Goal: Information Seeking & Learning: Check status

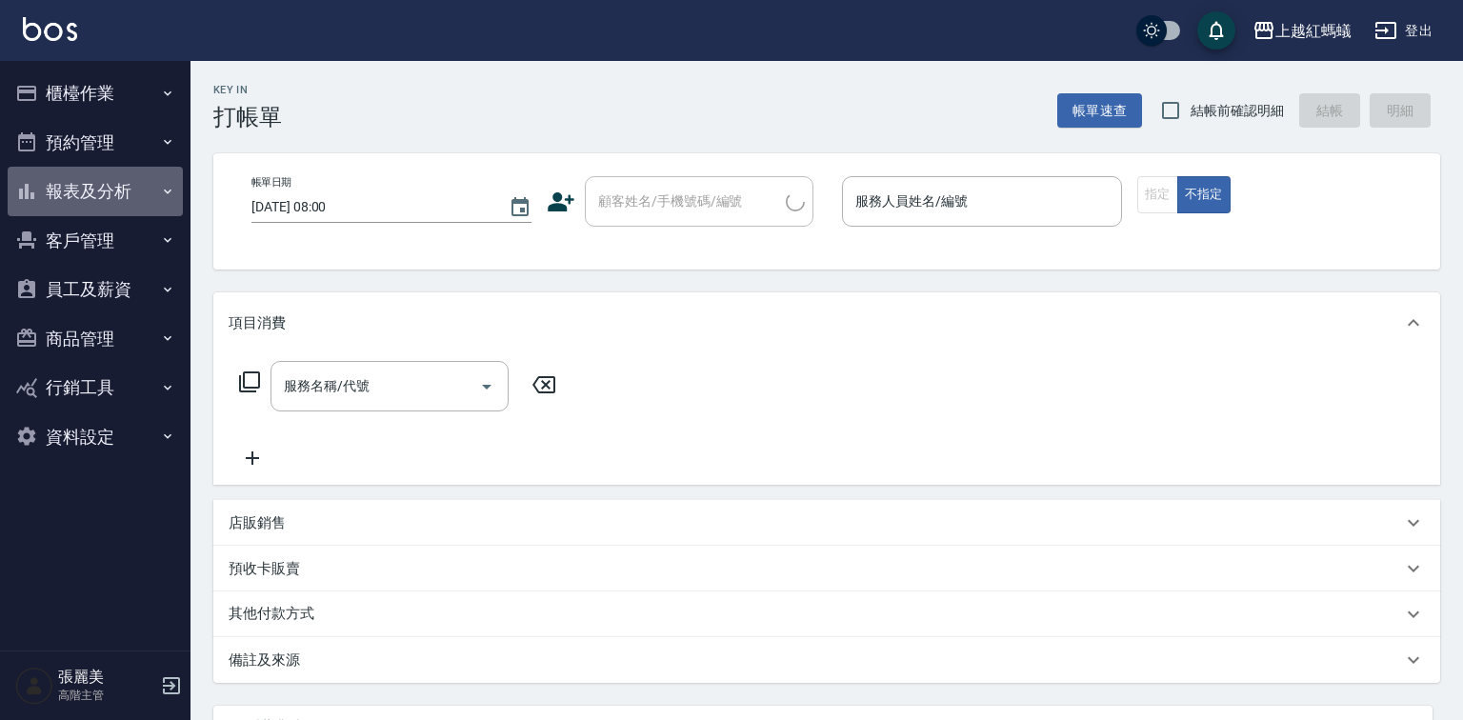
click at [83, 190] on button "報表及分析" at bounding box center [95, 192] width 175 height 50
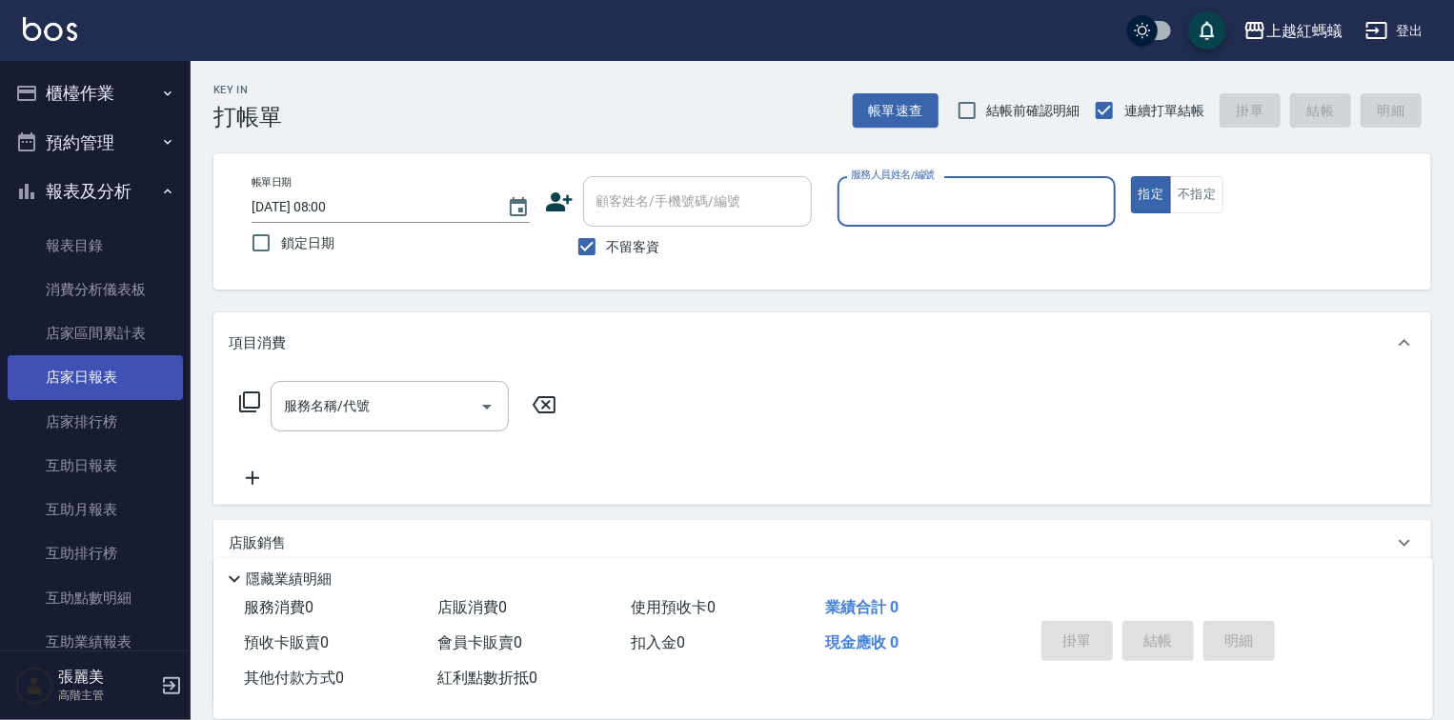
click at [76, 381] on link "店家日報表" at bounding box center [95, 377] width 175 height 44
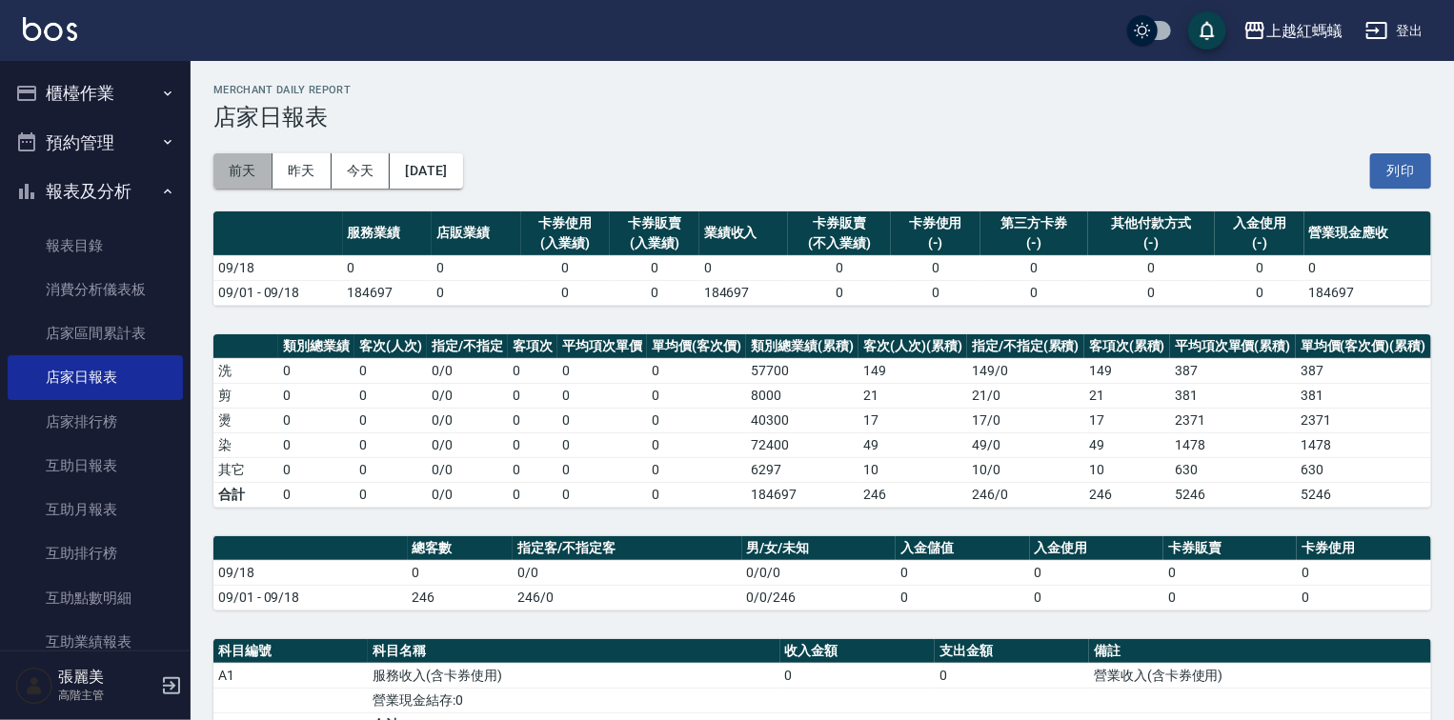
click at [259, 169] on button "前天" at bounding box center [242, 170] width 59 height 35
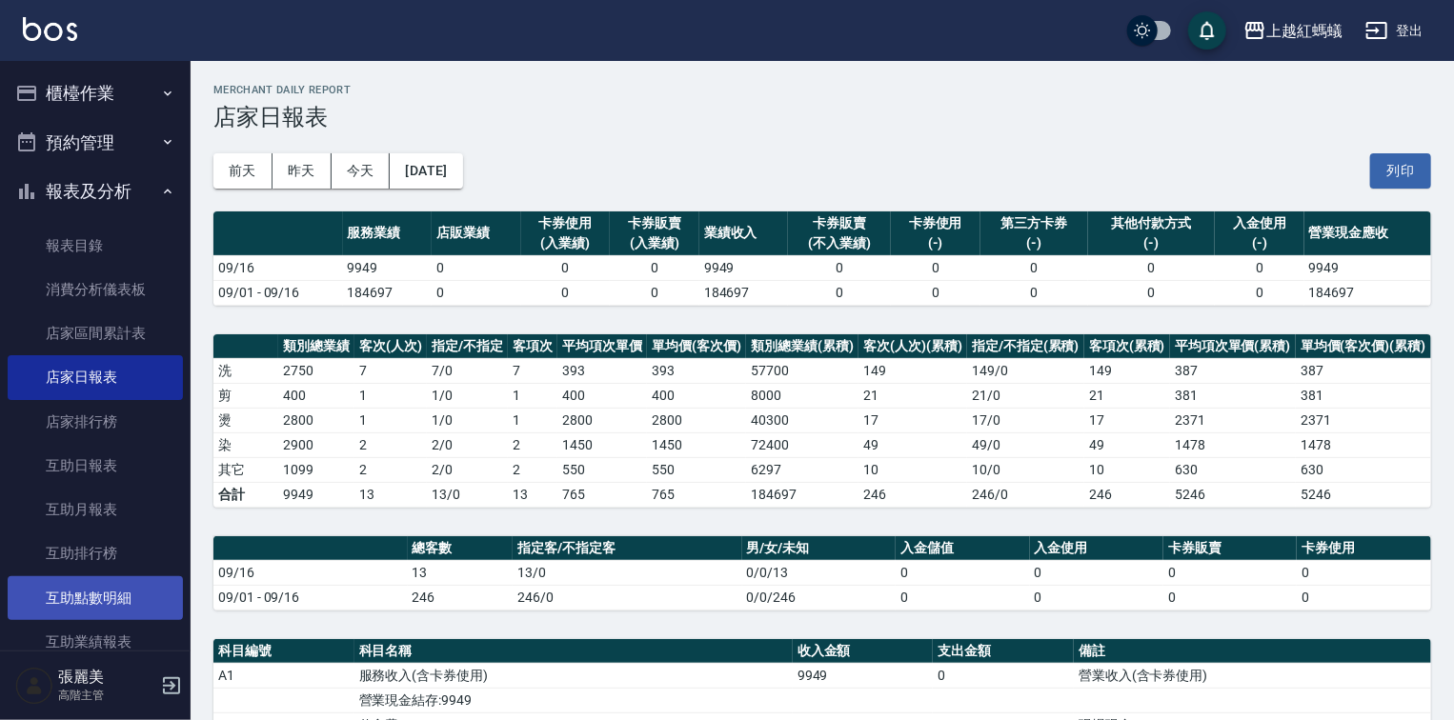
scroll to position [457, 0]
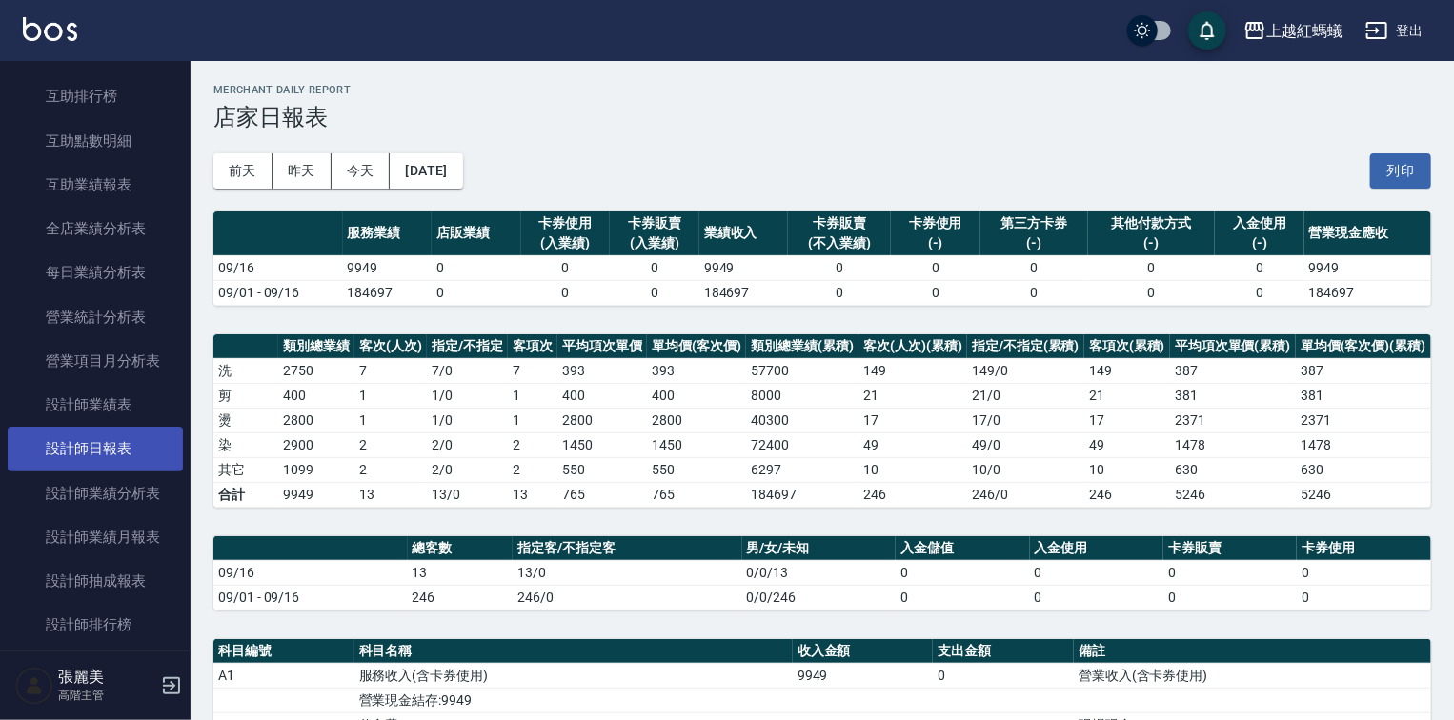
drag, startPoint x: 72, startPoint y: 444, endPoint x: 50, endPoint y: 457, distance: 26.5
click at [72, 444] on link "設計師日報表" at bounding box center [95, 449] width 175 height 44
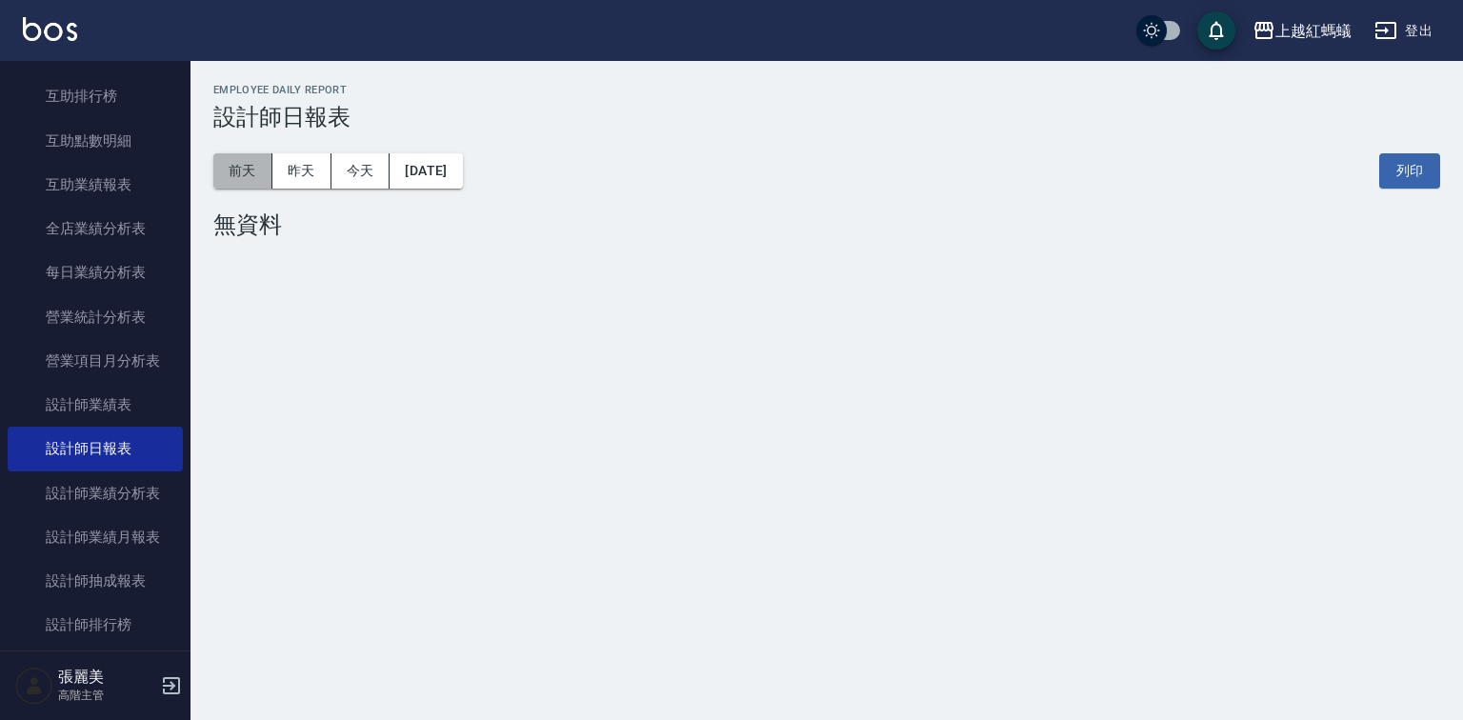
click at [238, 186] on button "前天" at bounding box center [242, 170] width 59 height 35
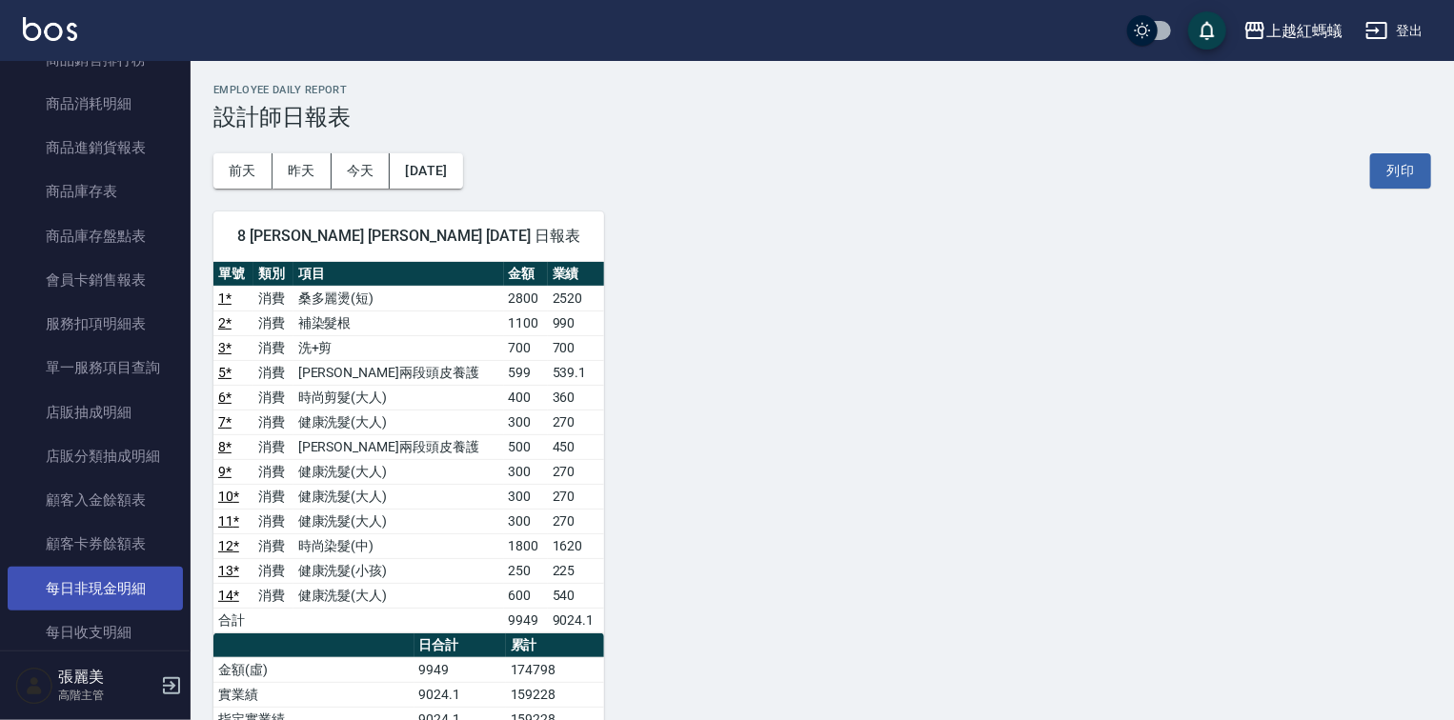
scroll to position [1600, 0]
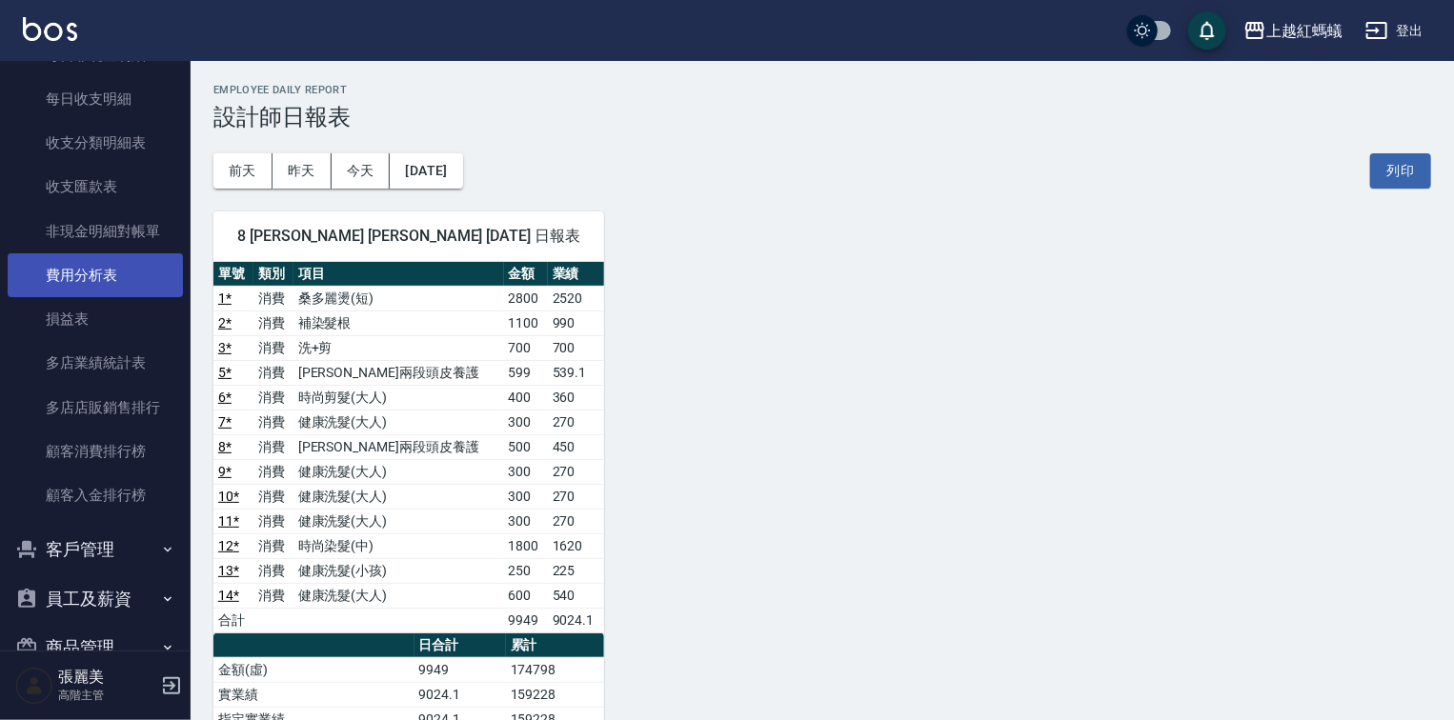
click at [92, 273] on link "費用分析表" at bounding box center [95, 275] width 175 height 44
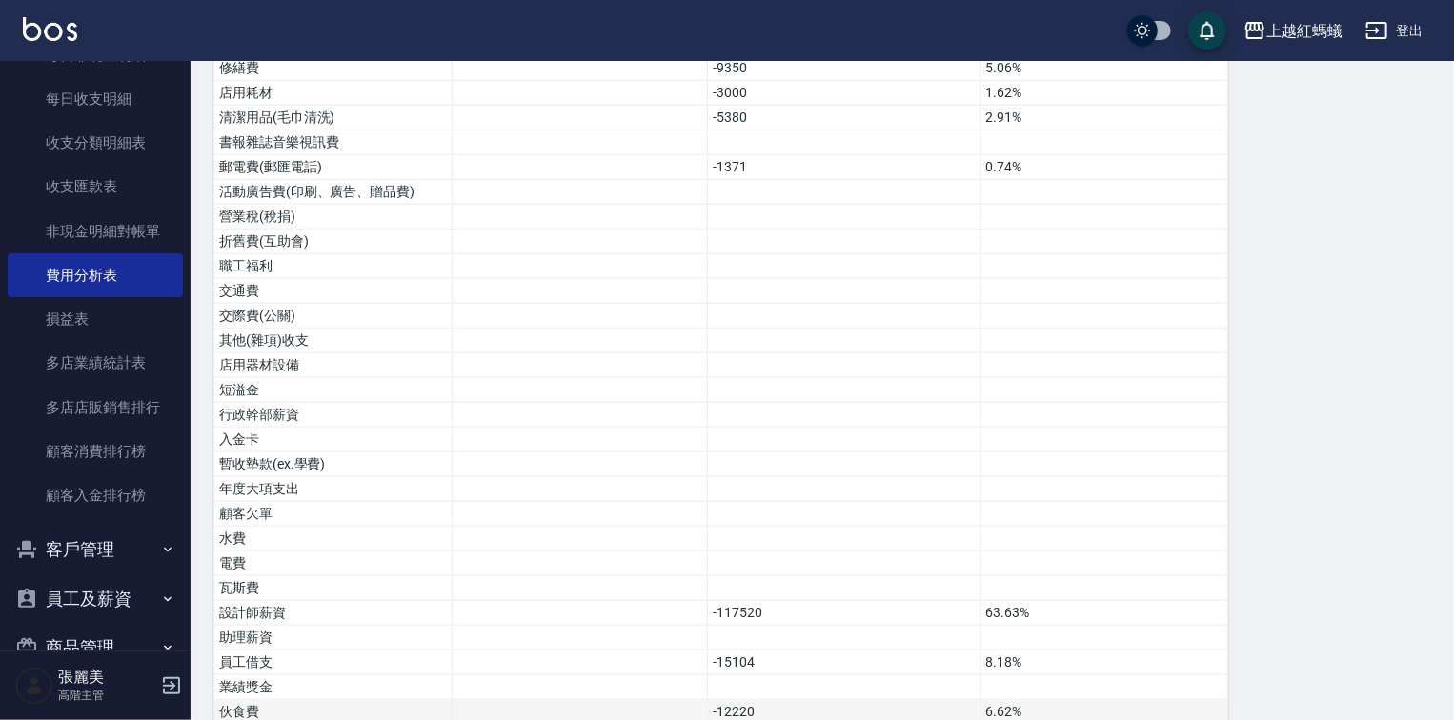
scroll to position [924, 0]
